Goal: Find contact information: Find contact information

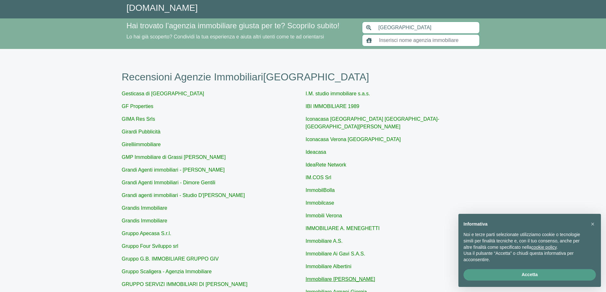
click at [350, 277] on link "Immobiliare [PERSON_NAME]" at bounding box center [340, 279] width 70 height 5
type input "Immobiliare [PERSON_NAME]"
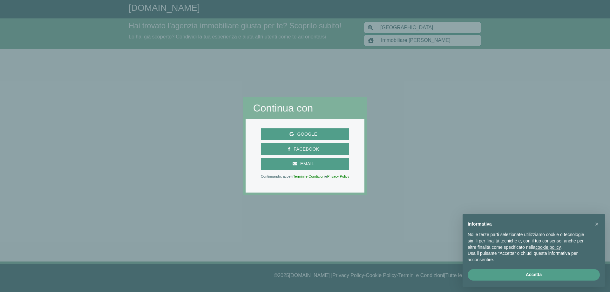
click at [427, 168] on div at bounding box center [488, 146] width 243 height 292
click at [309, 166] on span "Email" at bounding box center [307, 164] width 20 height 8
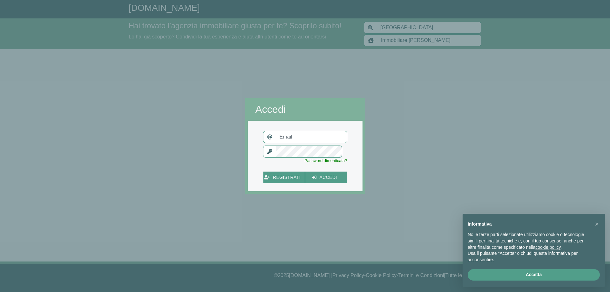
click at [301, 141] on input "text" at bounding box center [312, 137] width 72 height 12
click at [488, 137] on div at bounding box center [487, 146] width 245 height 292
click at [352, 213] on div at bounding box center [305, 243] width 120 height 98
